Goal: Find specific page/section

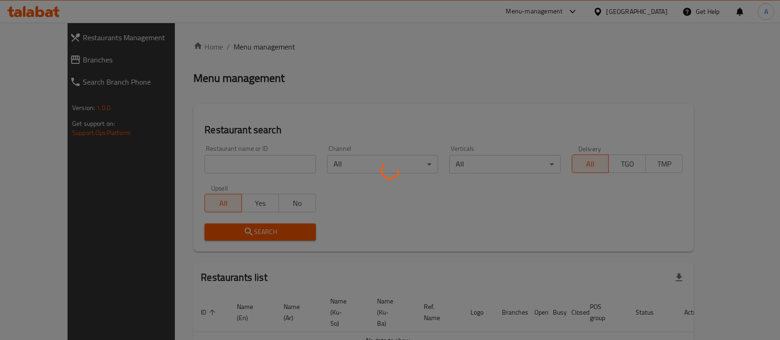
click at [215, 170] on div "Home / Menu management Menu management Restaurant search Restaurant name or ID …" at bounding box center [443, 211] width 500 height 340
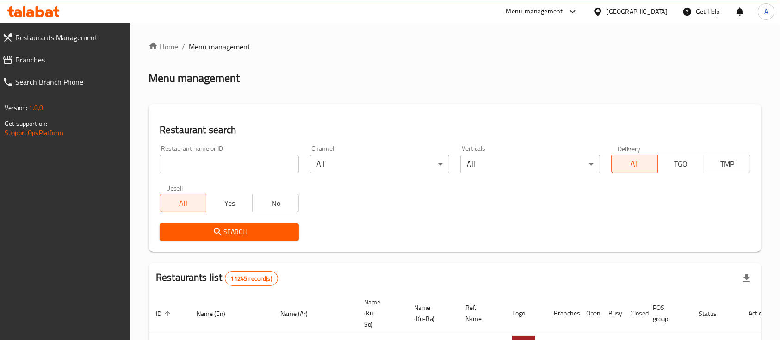
click at [215, 170] on input "search" at bounding box center [229, 164] width 139 height 18
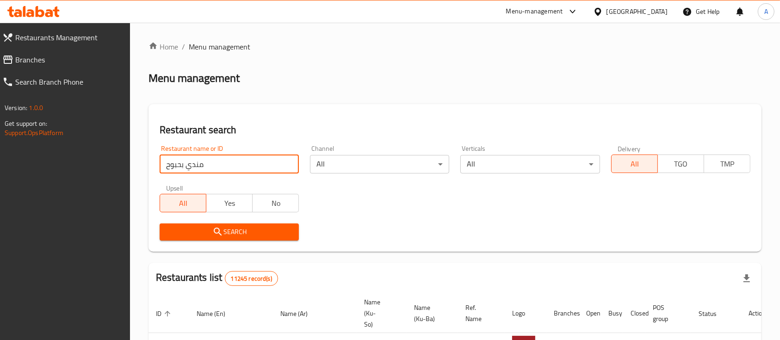
type input "مندي بحبوح"
click button "Search" at bounding box center [229, 231] width 139 height 17
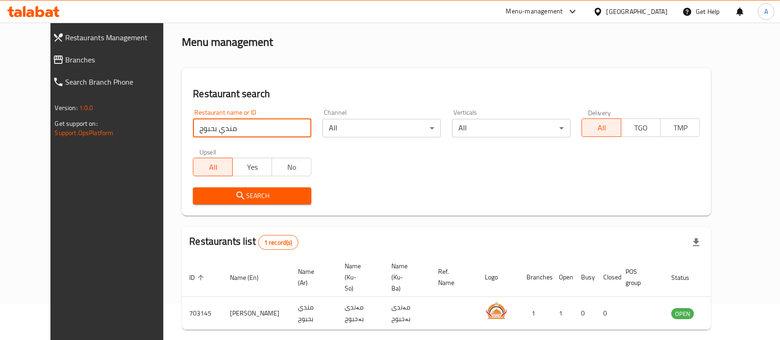
scroll to position [64, 0]
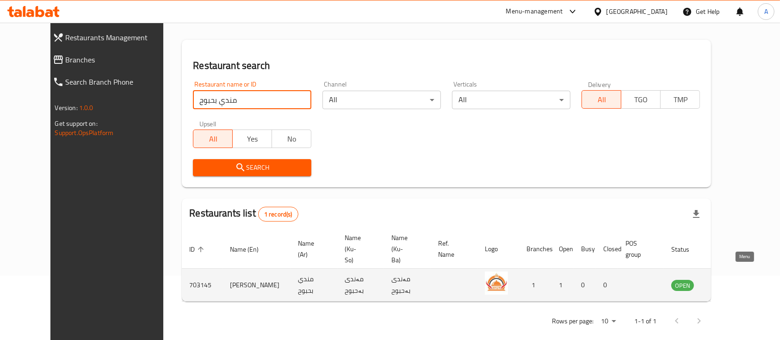
click at [730, 282] on icon "enhanced table" at bounding box center [725, 286] width 10 height 8
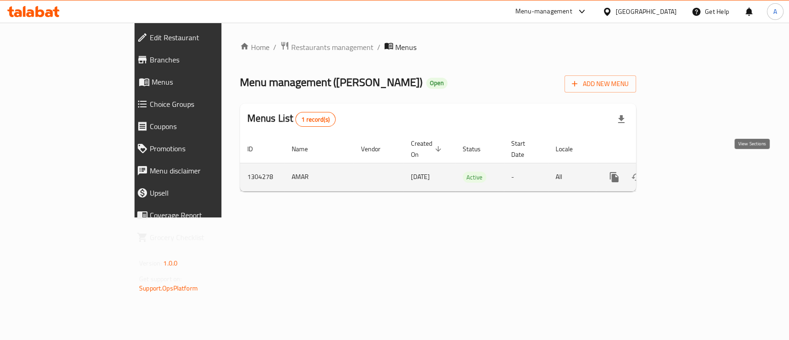
click at [687, 172] on icon "enhanced table" at bounding box center [681, 177] width 11 height 11
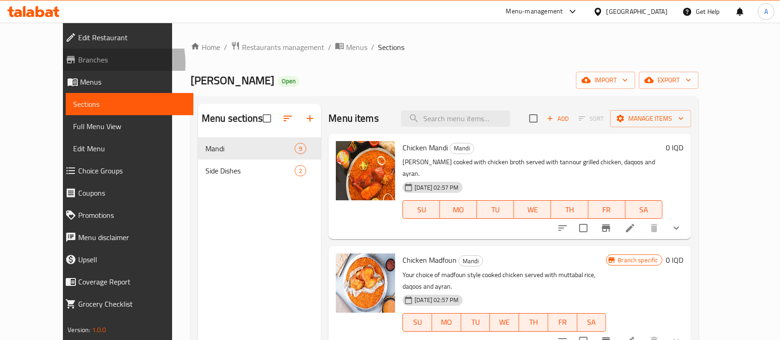
click at [78, 63] on span "Branches" at bounding box center [132, 59] width 108 height 11
